Goal: Register for event/course

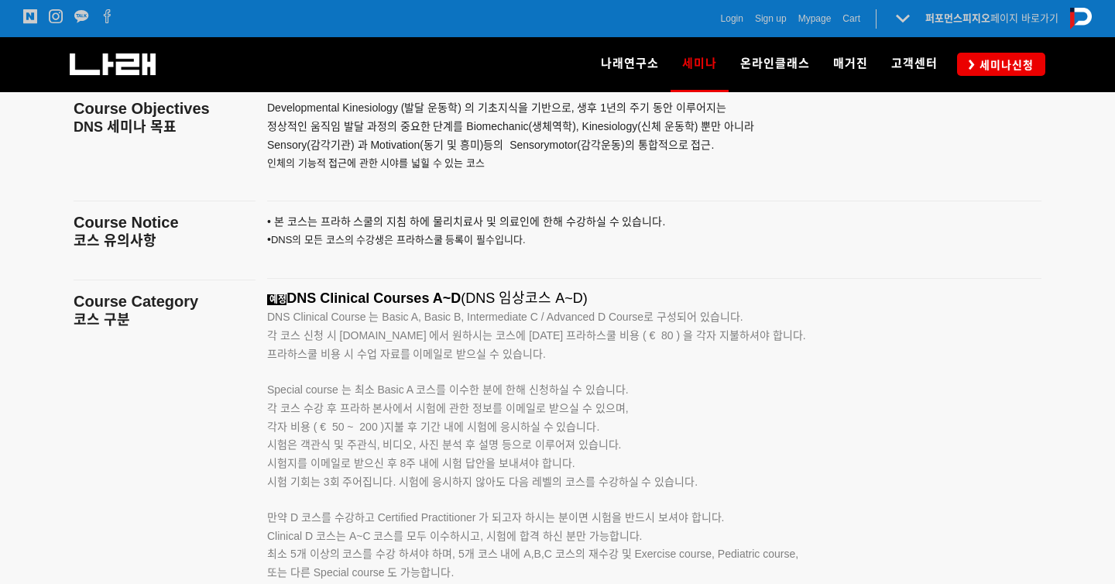
scroll to position [2361, 0]
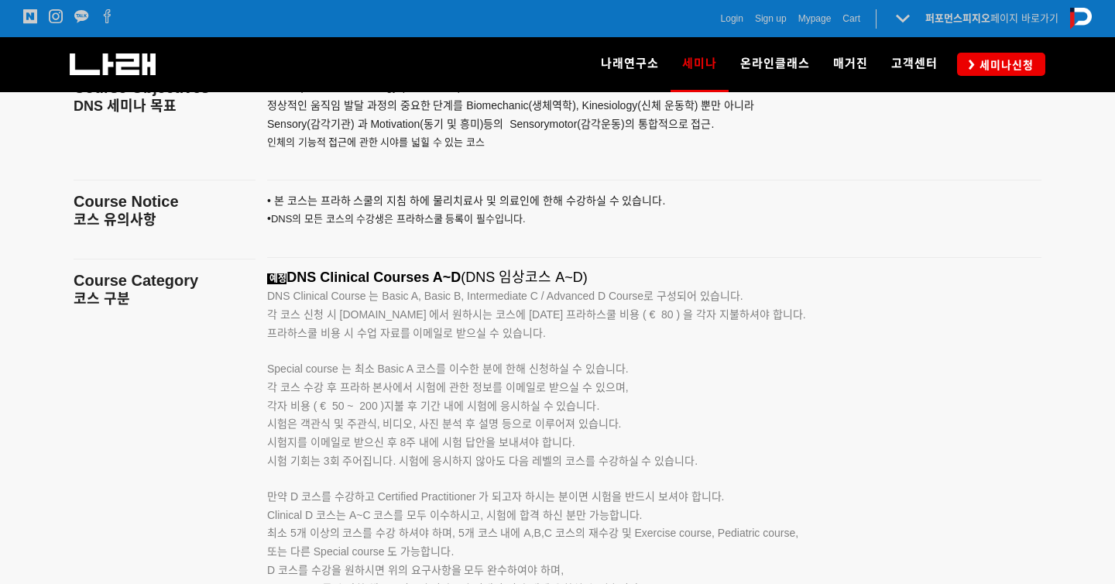
click at [279, 298] on span "DNS Clinical Course 는 Basic A, Basic B, Intermediate C / Advanced D Course로 구성되…" at bounding box center [505, 296] width 476 height 12
drag, startPoint x: 279, startPoint y: 298, endPoint x: 389, endPoint y: 298, distance: 109.9
click at [389, 298] on span "DNS Clinical Course 는 Basic A, Basic B, Intermediate C / Advanced D Course로 구성되…" at bounding box center [505, 296] width 476 height 12
click at [503, 323] on p "각 코스 신청 시 www.rehabps.com 에서 원하시는 코스에 대한 프라하스쿨 비용 ( € 80 ) 을 각자 지불하셔야 합니다. 프라하스…" at bounding box center [634, 324] width 735 height 37
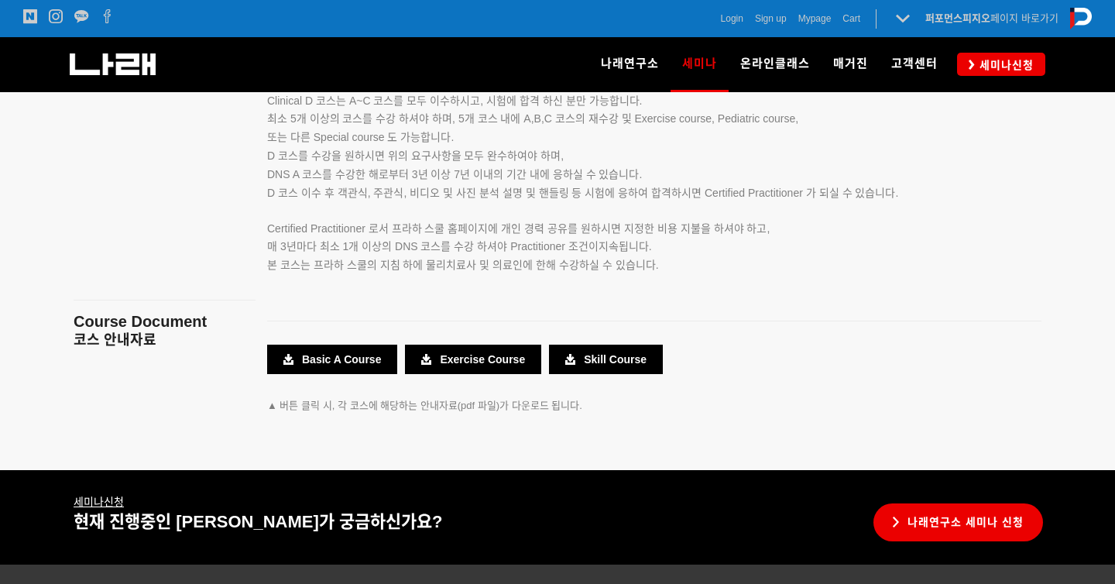
scroll to position [2825, 0]
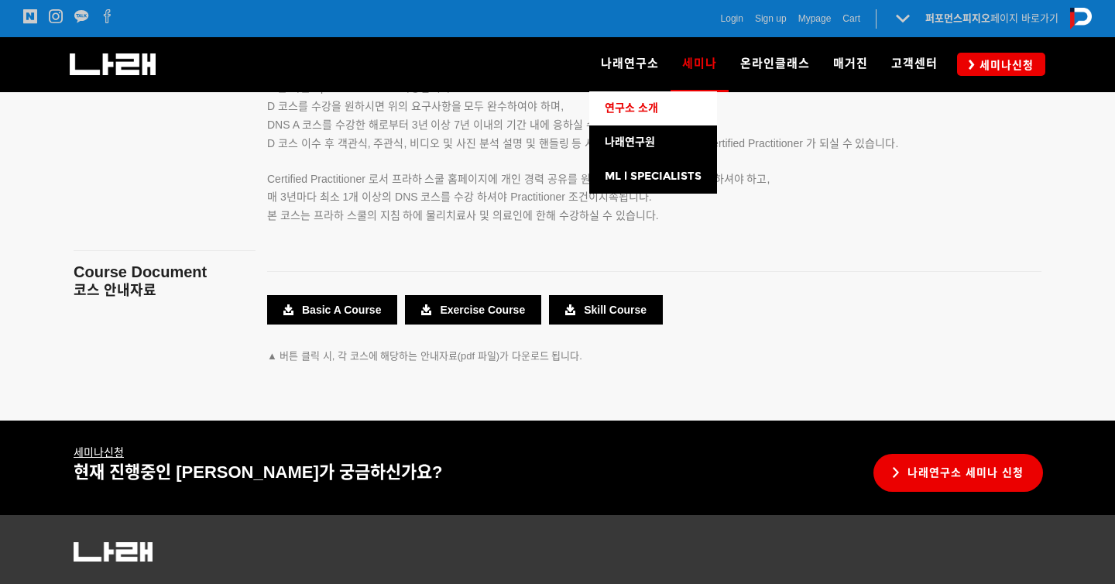
click at [645, 112] on span "연구소 소개" at bounding box center [631, 107] width 53 height 13
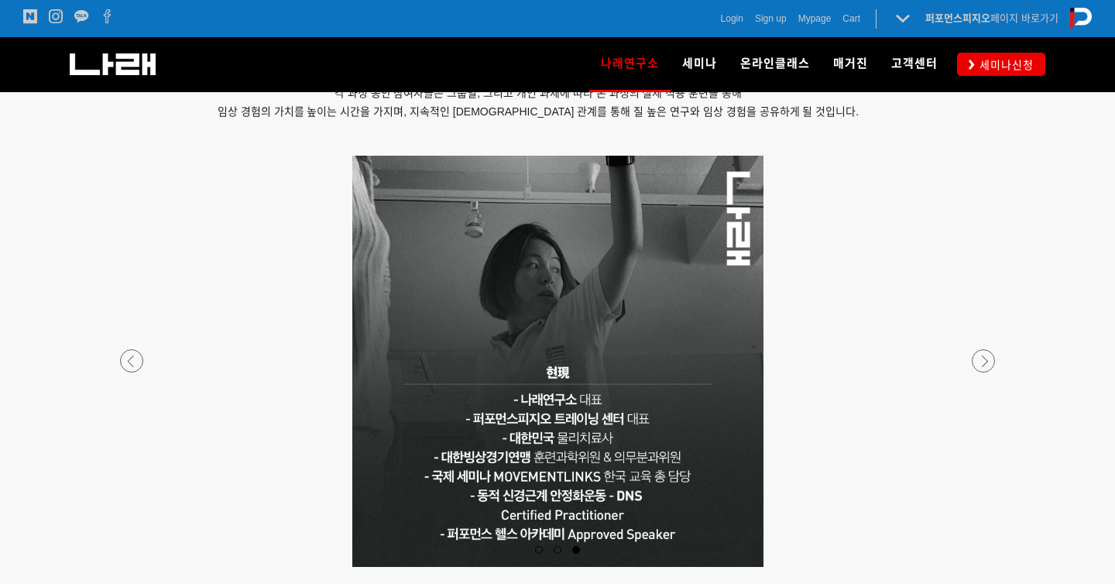
scroll to position [1352, 0]
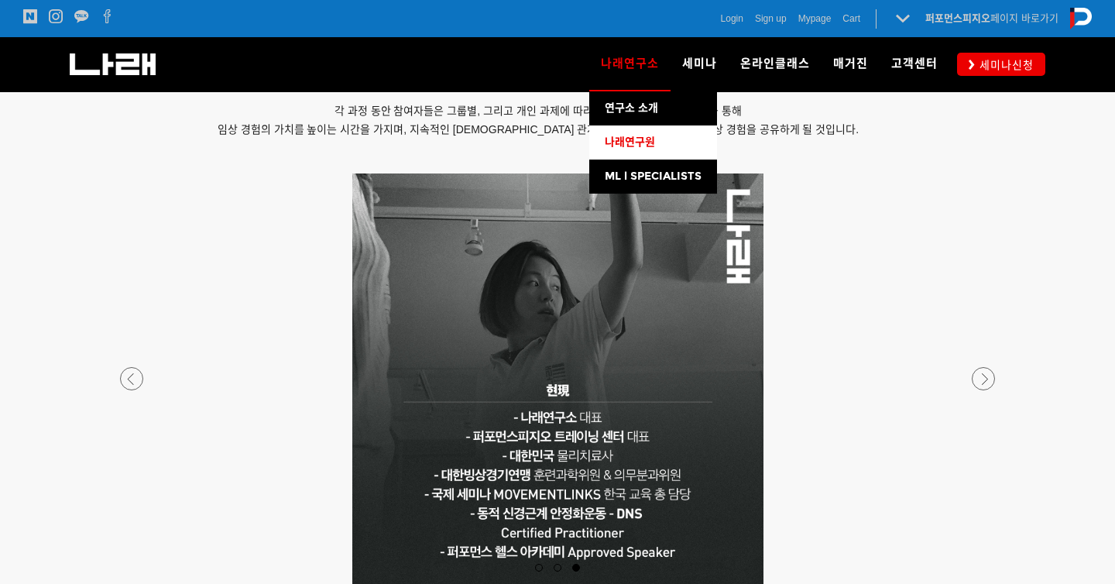
click at [646, 145] on span "나래연구원" at bounding box center [630, 141] width 50 height 13
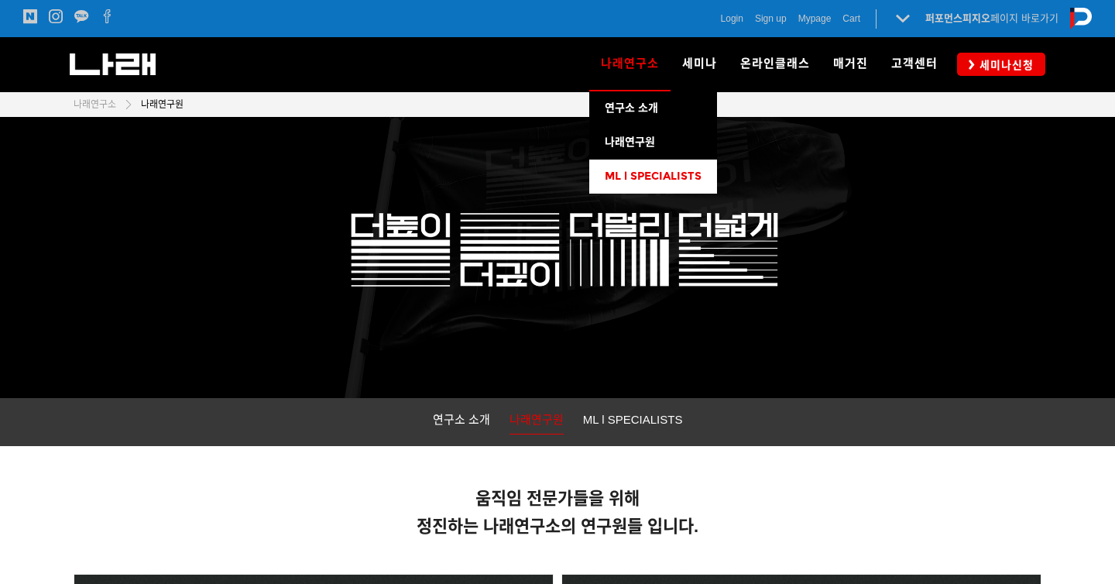
click at [643, 181] on span "ML l SPECIALISTS" at bounding box center [653, 176] width 97 height 13
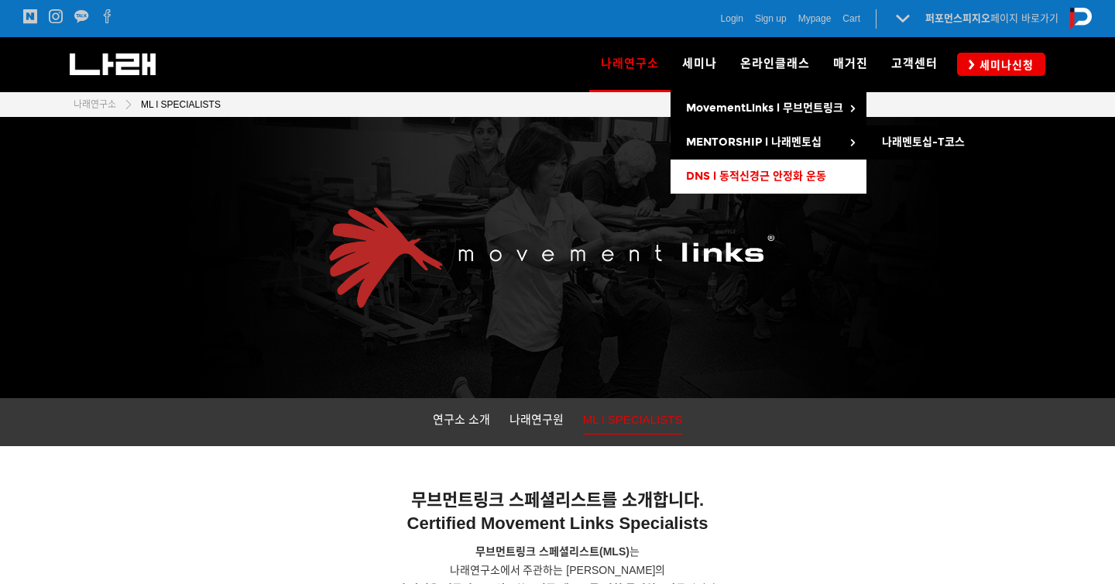
click at [732, 180] on span "DNS l 동적신경근 안정화 운동" at bounding box center [756, 176] width 140 height 13
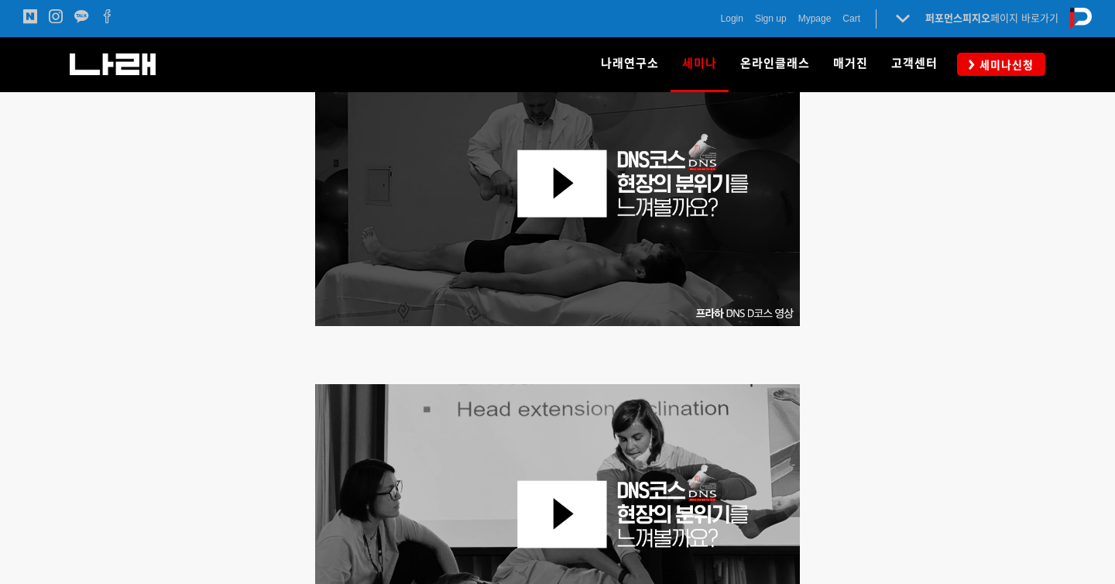
scroll to position [696, 0]
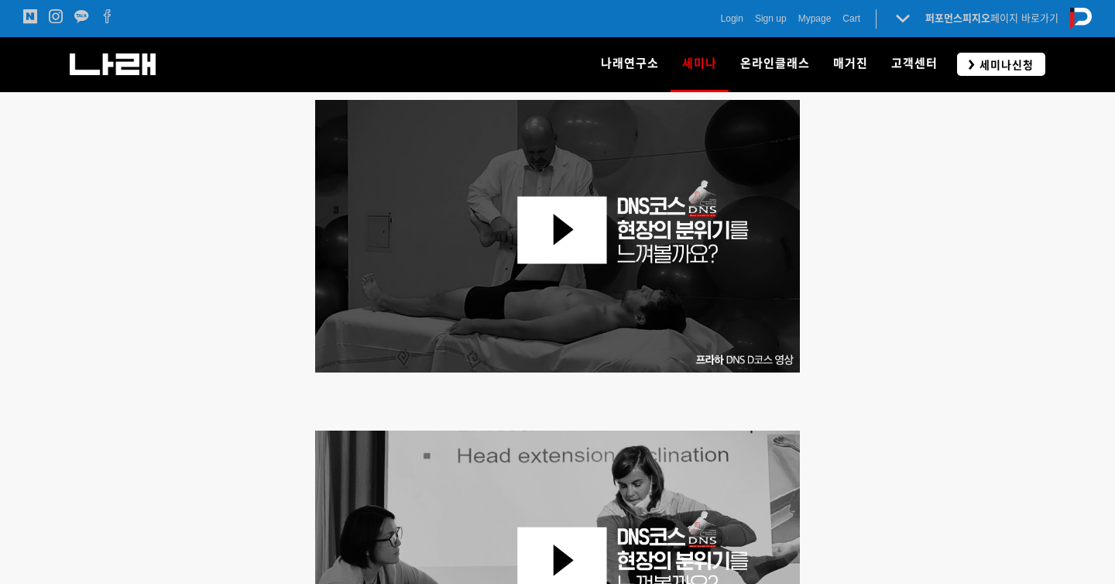
click at [976, 58] on link "세미나신청" at bounding box center [1001, 64] width 88 height 22
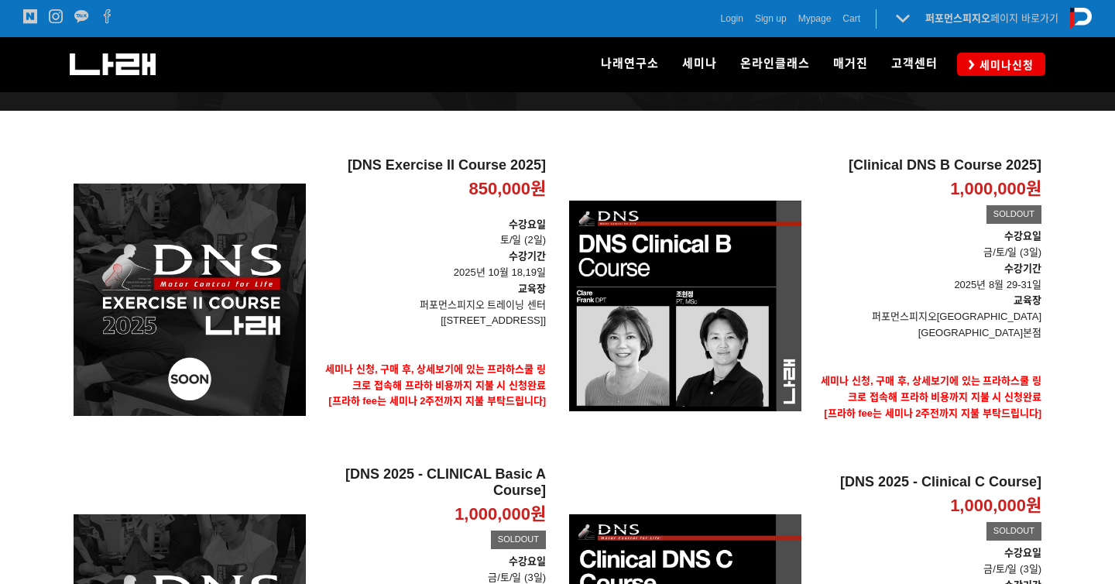
scroll to position [159, 0]
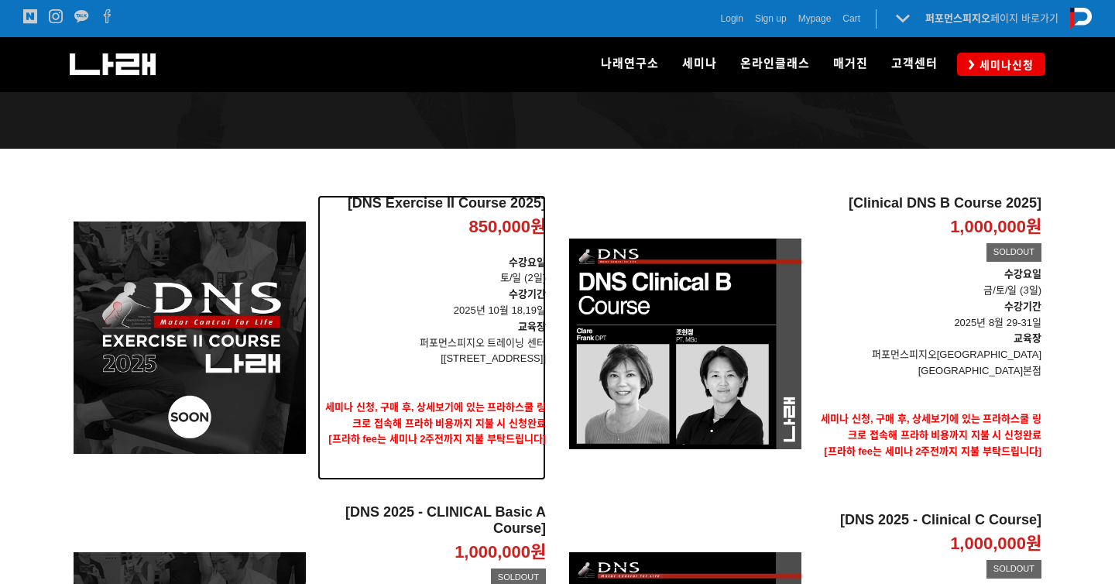
click at [381, 278] on p "수강요일 토/일 (2일)" at bounding box center [431, 271] width 228 height 33
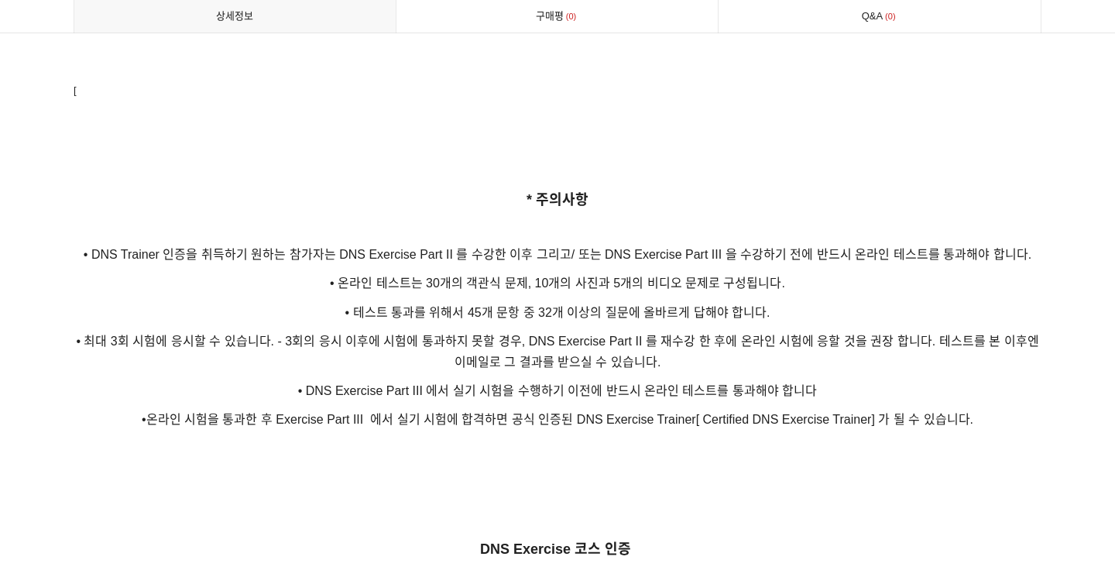
scroll to position [3426, 0]
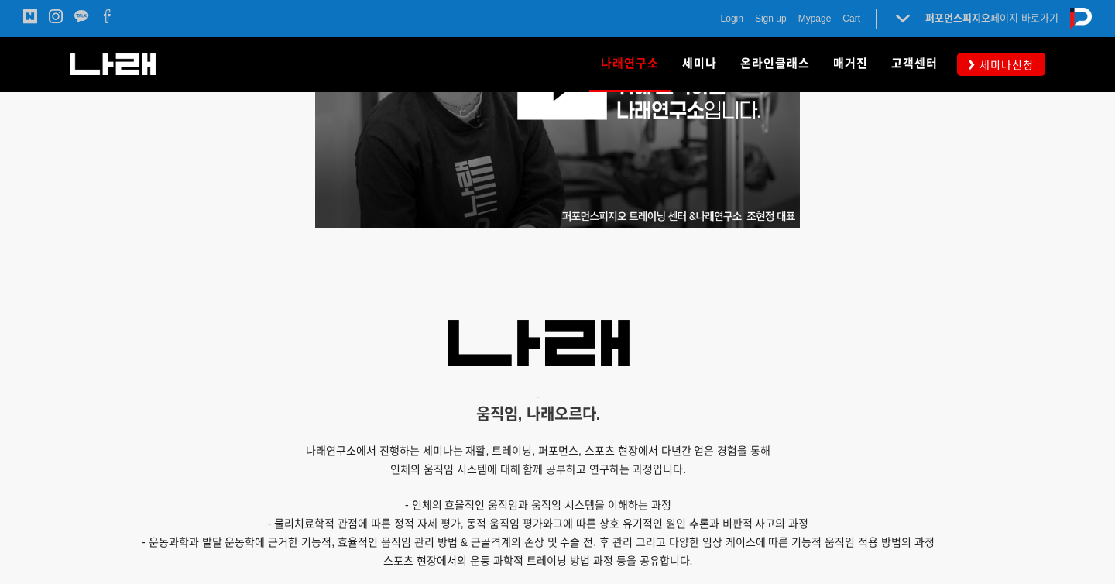
scroll to position [525, 0]
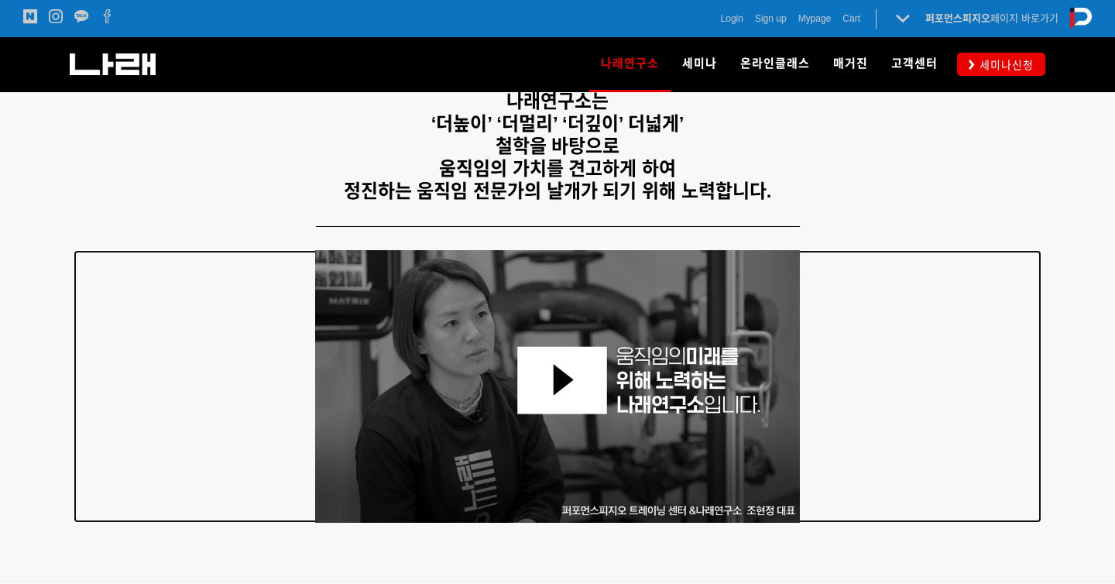
click at [485, 346] on img at bounding box center [557, 386] width 485 height 273
